Goal: Information Seeking & Learning: Learn about a topic

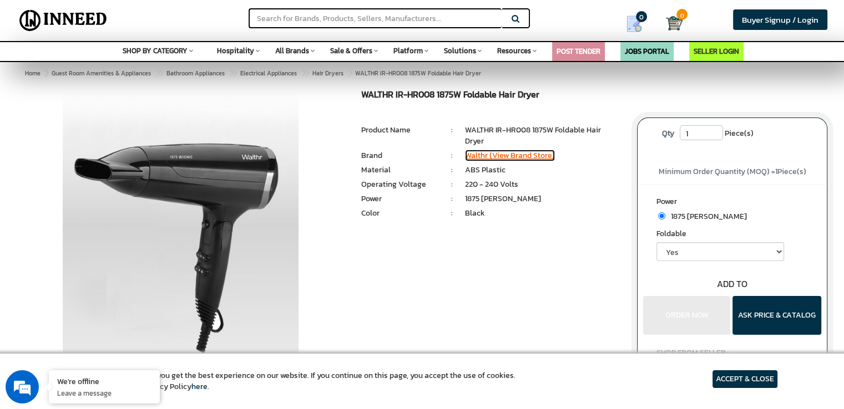
click at [490, 154] on link "Walthr (View Brand Store)" at bounding box center [510, 156] width 90 height 12
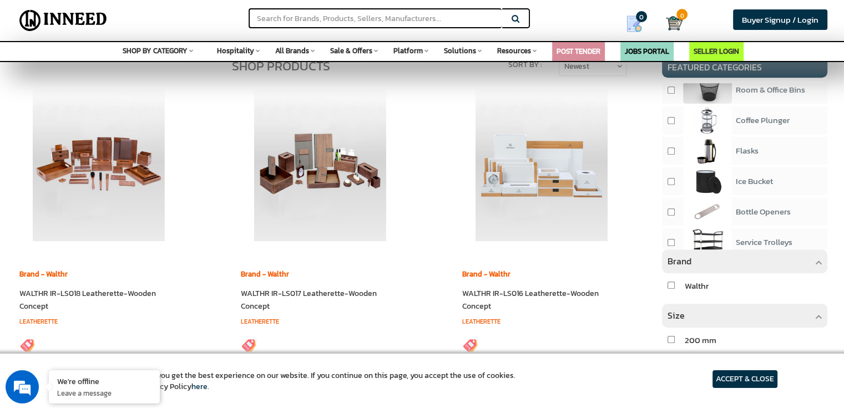
scroll to position [550, 0]
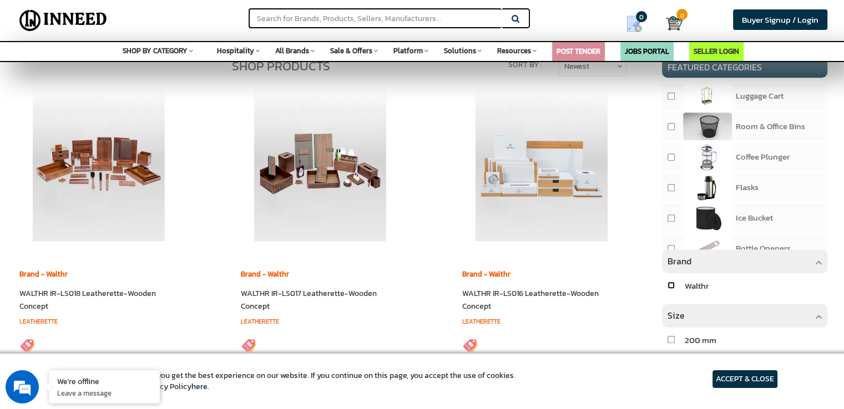
click at [671, 289] on input "checkbox" at bounding box center [670, 285] width 7 height 7
checkbox input "true"
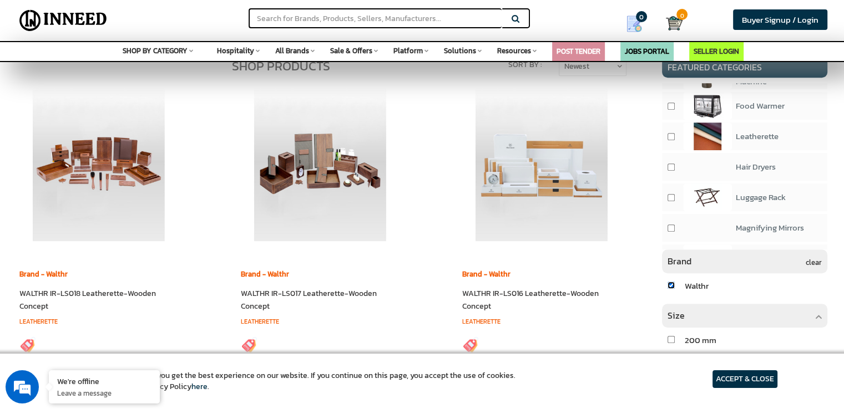
scroll to position [781, 0]
click at [669, 167] on input "checkbox" at bounding box center [670, 170] width 7 height 7
checkbox input "true"
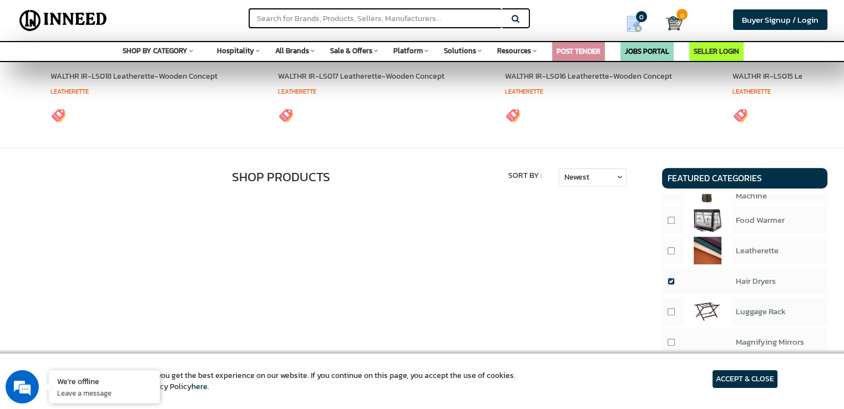
scroll to position [832, 0]
